Goal: Check status: Check status

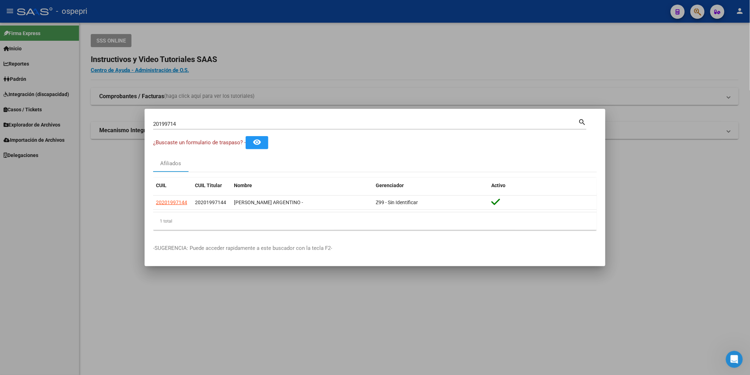
click at [305, 126] on input "20199714" at bounding box center [365, 124] width 425 height 6
paste input "3011633"
type input "23011633"
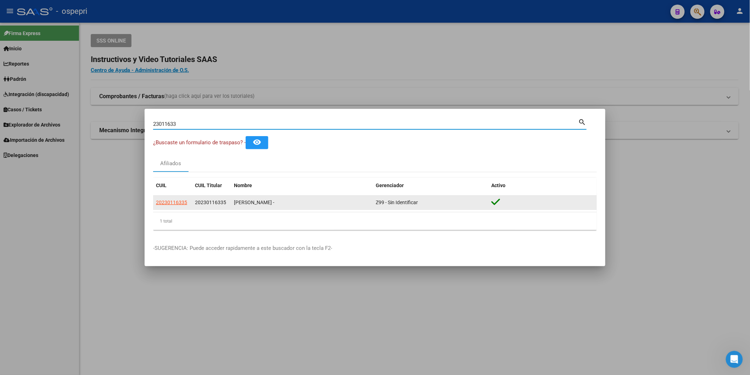
click at [168, 203] on span "20230116335" at bounding box center [171, 202] width 31 height 6
type textarea "20230116335"
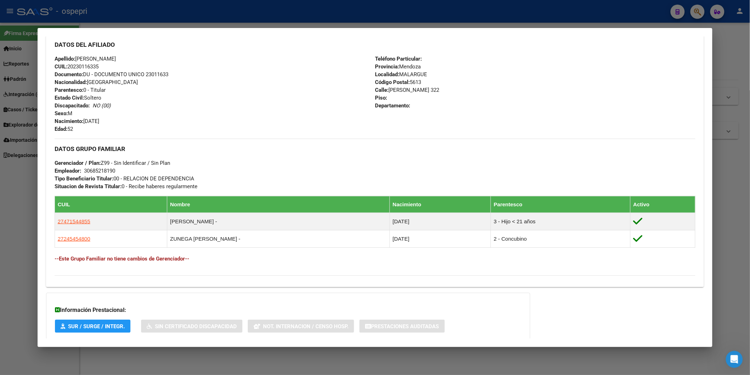
scroll to position [279, 0]
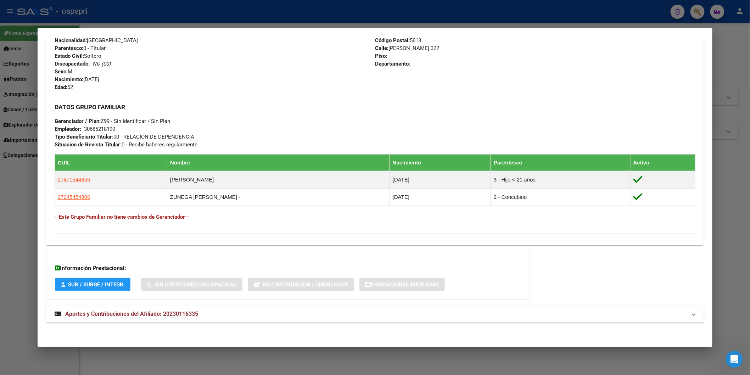
click at [153, 314] on span "Aportes y Contribuciones del Afiliado: 20230116335" at bounding box center [131, 313] width 133 height 7
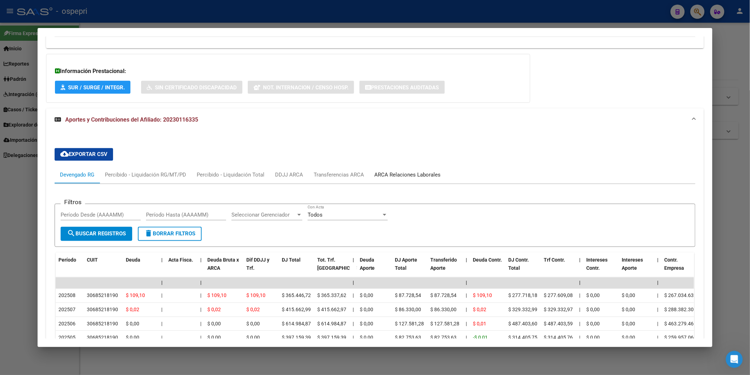
click at [386, 176] on div "ARCA Relaciones Laborales" at bounding box center [407, 175] width 66 height 8
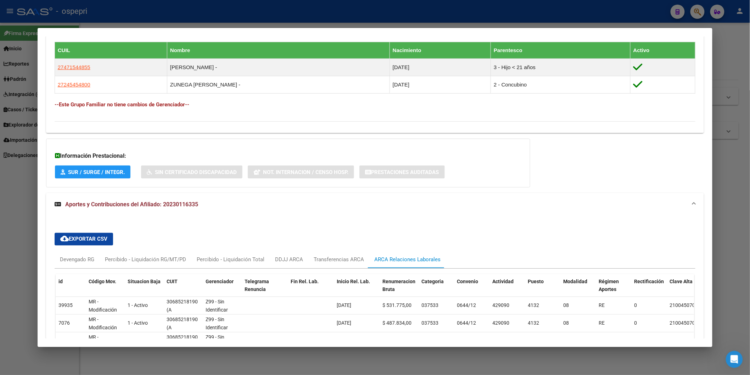
scroll to position [476, 0]
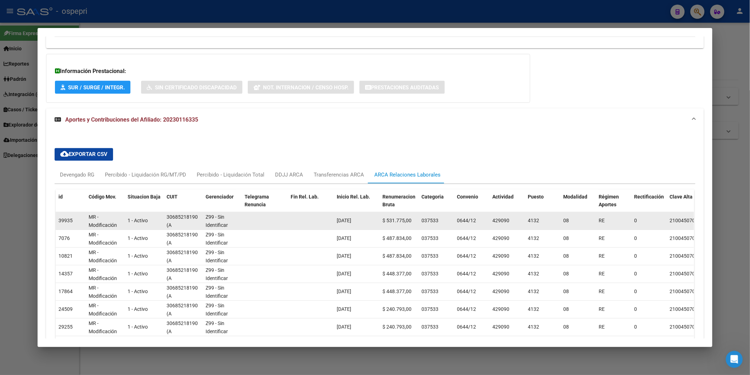
click at [175, 227] on div "30685218190 (A [DEMOGRAPHIC_DATA] S A)" at bounding box center [182, 220] width 33 height 15
click at [171, 223] on div "30685218190 (A [DEMOGRAPHIC_DATA] S A)" at bounding box center [182, 220] width 33 height 15
click at [166, 224] on span "(A [DEMOGRAPHIC_DATA] S A)" at bounding box center [192, 233] width 52 height 22
